Goal: Information Seeking & Learning: Learn about a topic

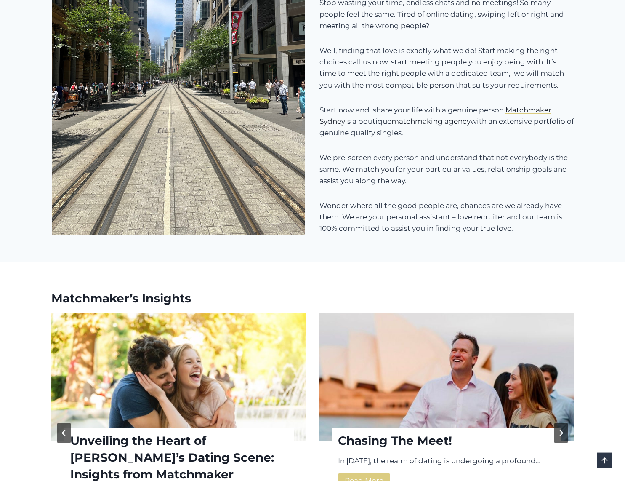
scroll to position [945, 0]
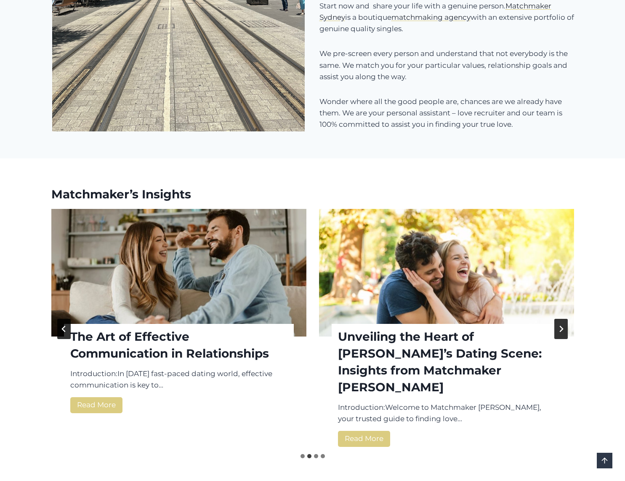
click at [71, 316] on img "The Art of Effective Communication in Relationships" at bounding box center [178, 273] width 255 height 128
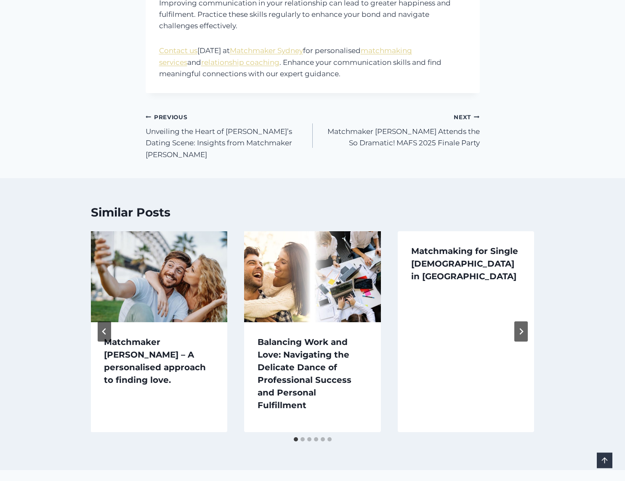
scroll to position [816, 0]
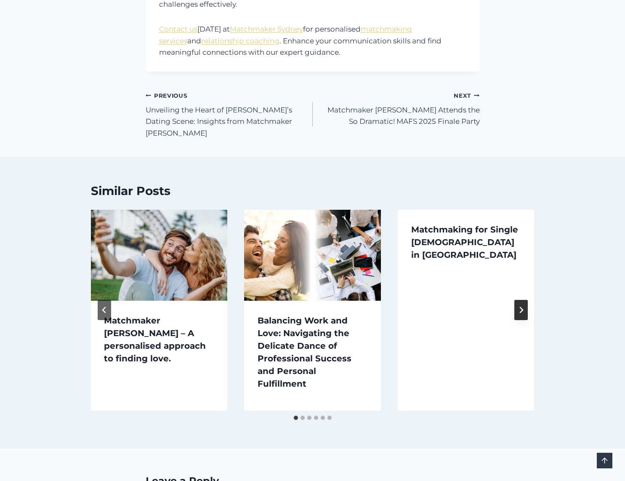
click at [522, 300] on button "Next" at bounding box center [521, 310] width 13 height 20
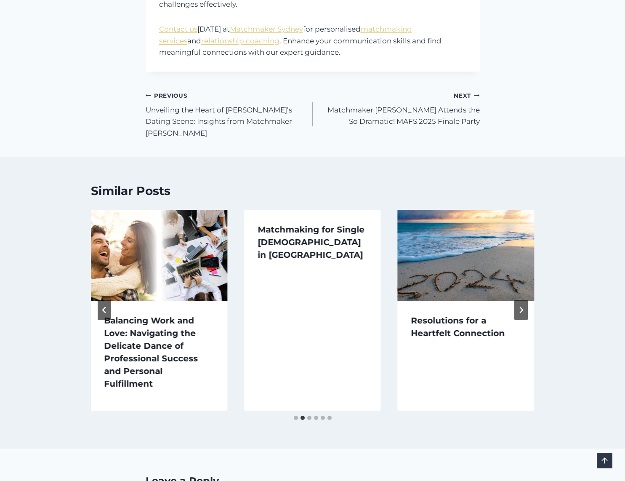
click at [321, 224] on h3 "Matchmaking for Single [DEMOGRAPHIC_DATA] in [GEOGRAPHIC_DATA]" at bounding box center [313, 242] width 110 height 38
click at [521, 307] on icon "Next" at bounding box center [521, 310] width 7 height 7
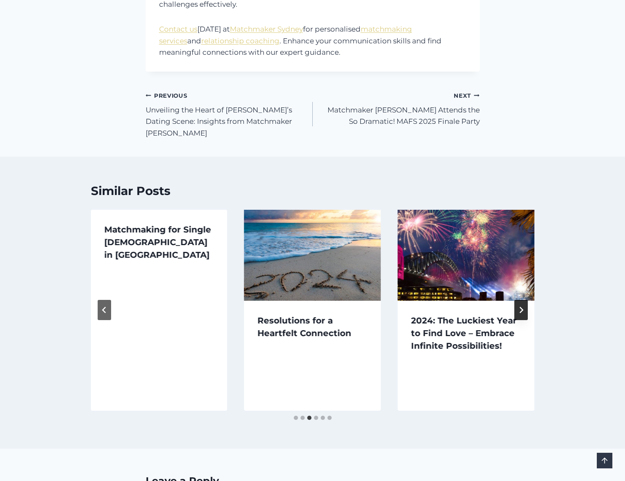
click at [521, 307] on icon "Next" at bounding box center [521, 310] width 7 height 7
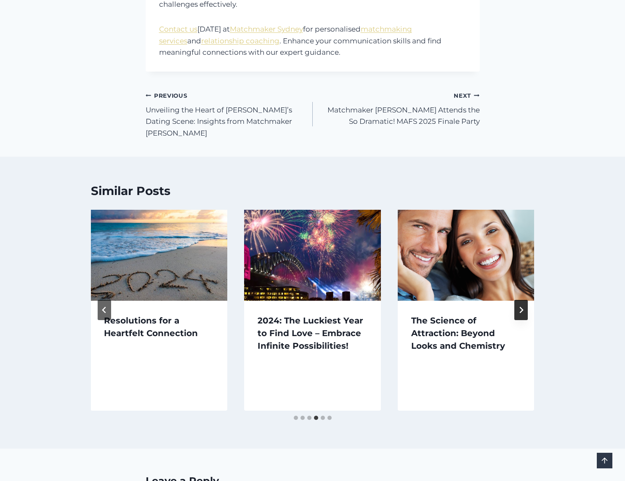
click at [521, 307] on icon "Next" at bounding box center [521, 310] width 7 height 7
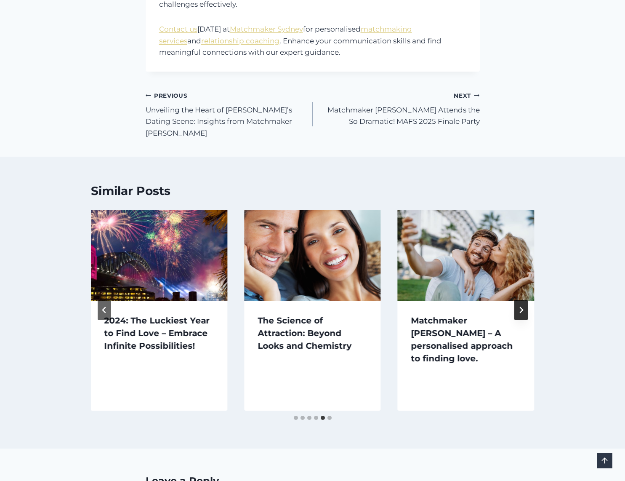
click at [521, 307] on icon "Next" at bounding box center [521, 310] width 7 height 7
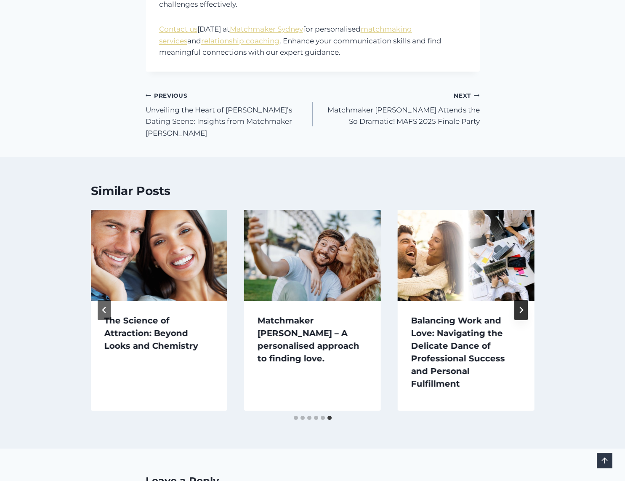
click at [521, 307] on icon "Go to first slide" at bounding box center [521, 310] width 7 height 7
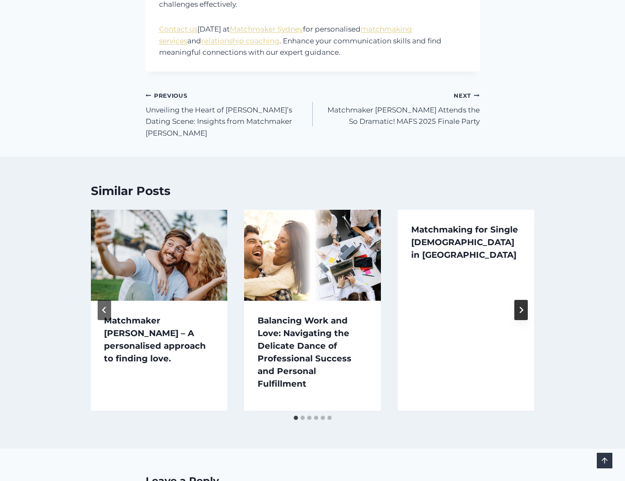
click at [521, 307] on icon "Next" at bounding box center [521, 310] width 7 height 7
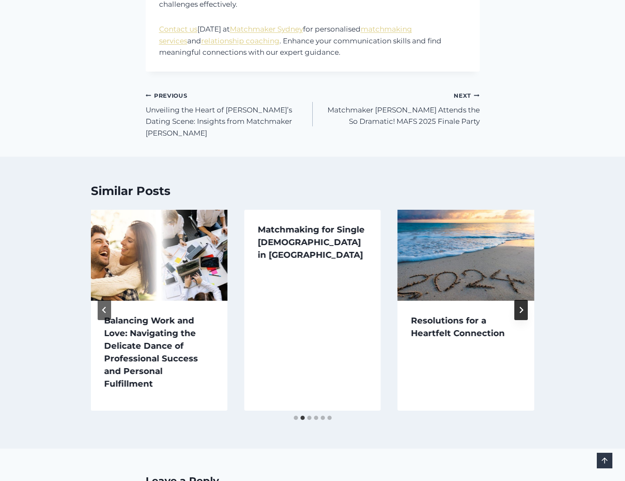
click at [521, 307] on icon "Next" at bounding box center [521, 310] width 7 height 7
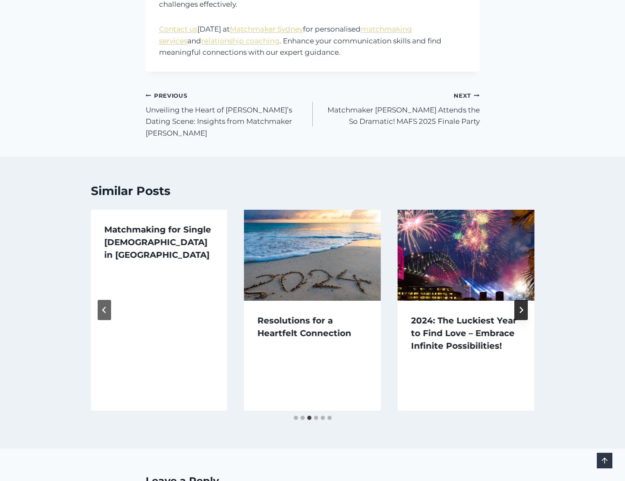
click at [522, 307] on icon "Next" at bounding box center [521, 310] width 7 height 7
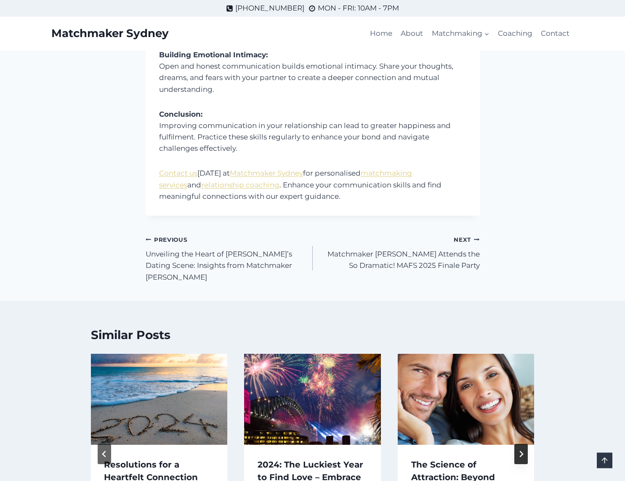
scroll to position [644, 0]
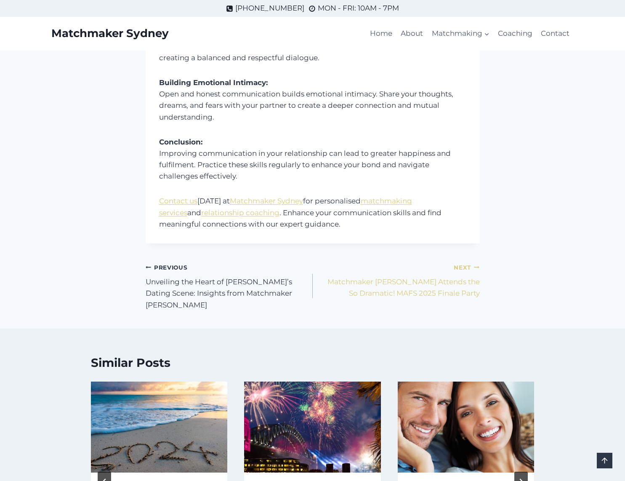
click at [460, 283] on link "Next Continue Matchmaker Sydney Attends the So Dramatic! MAFS 2025 Finale Party" at bounding box center [396, 280] width 167 height 38
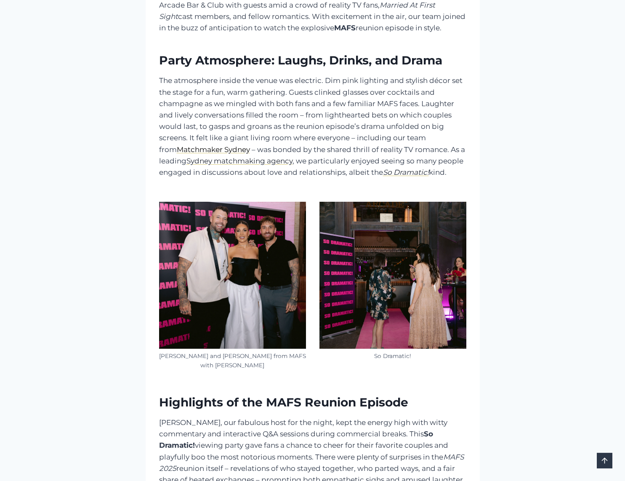
scroll to position [429, 0]
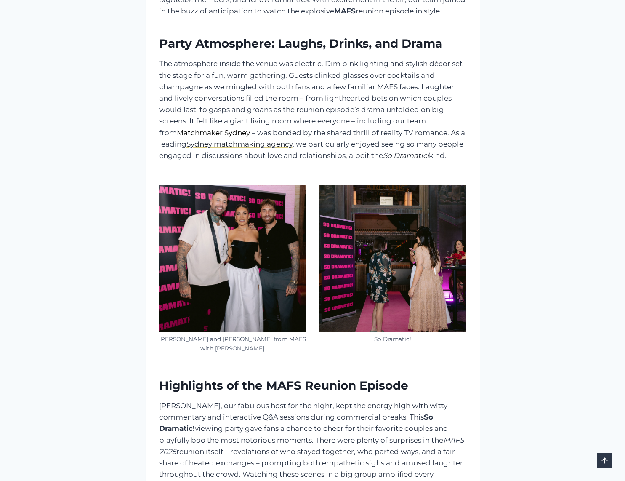
click at [230, 256] on img at bounding box center [232, 258] width 147 height 147
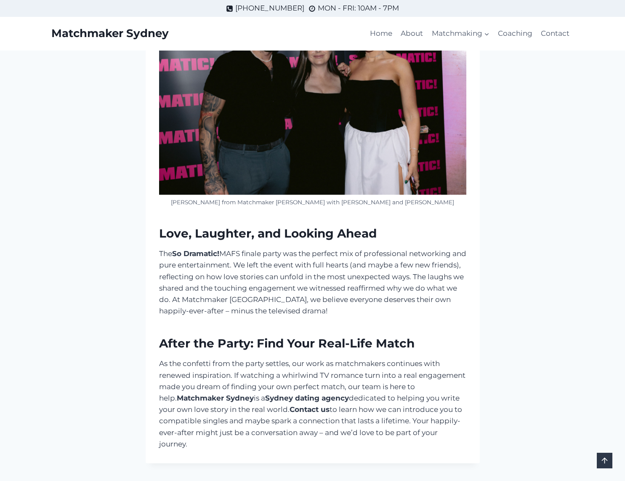
scroll to position [1374, 0]
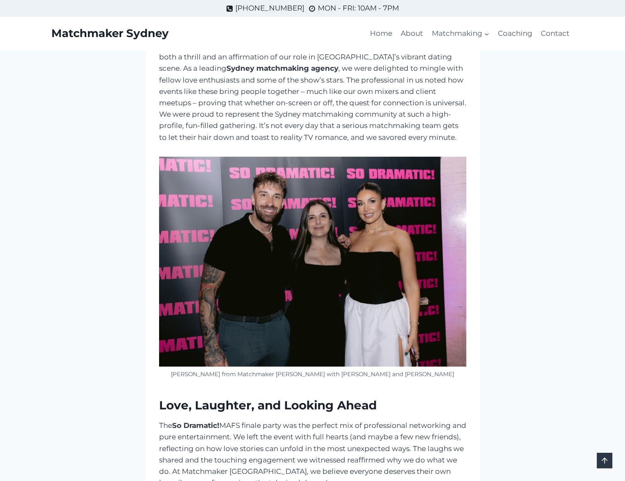
click at [368, 175] on img at bounding box center [312, 262] width 307 height 210
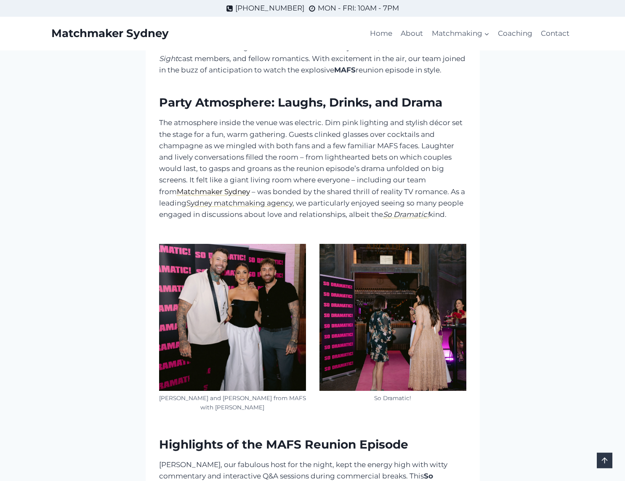
scroll to position [387, 0]
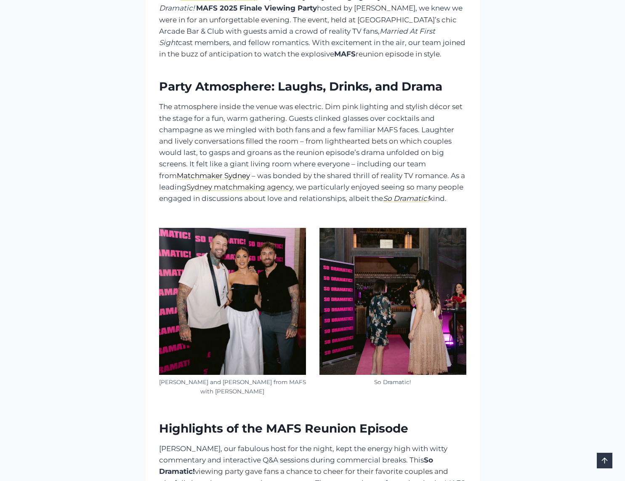
click at [256, 281] on img at bounding box center [232, 301] width 147 height 147
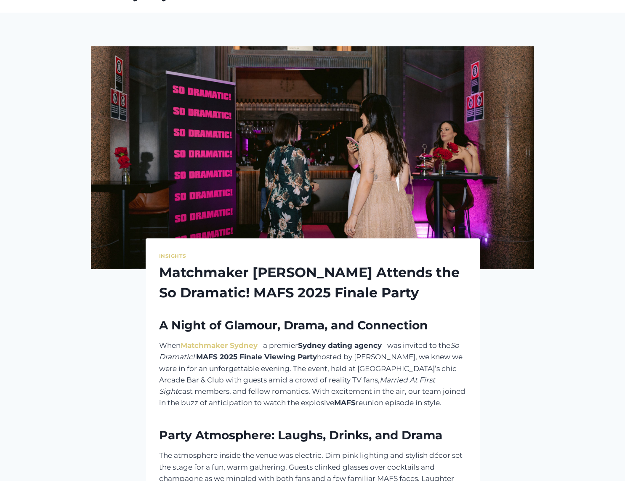
scroll to position [43, 0]
